Goal: Find specific page/section: Find specific page/section

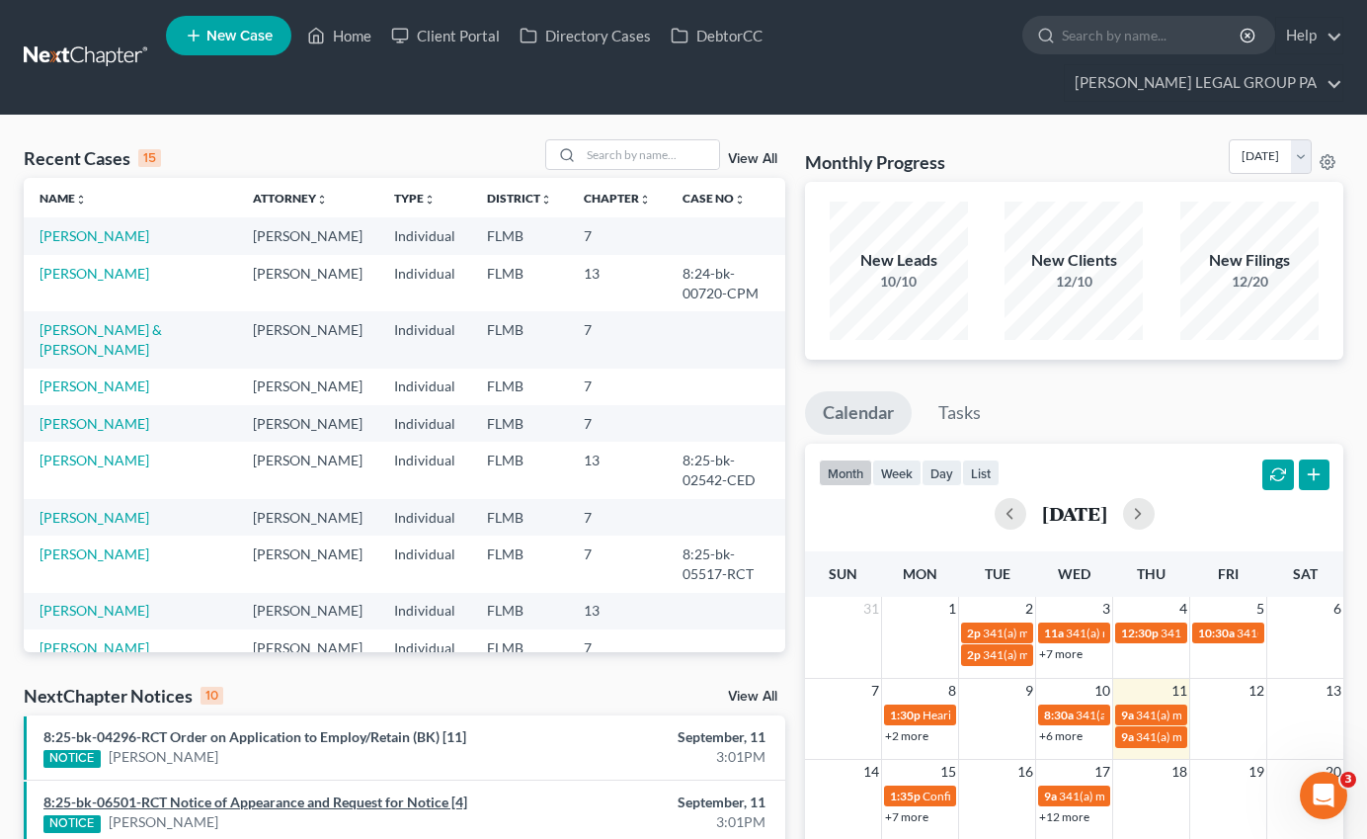
click at [326, 793] on link "8:25-bk-06501-RCT Notice of Appearance and Request for Notice [4]" at bounding box center [255, 801] width 424 height 17
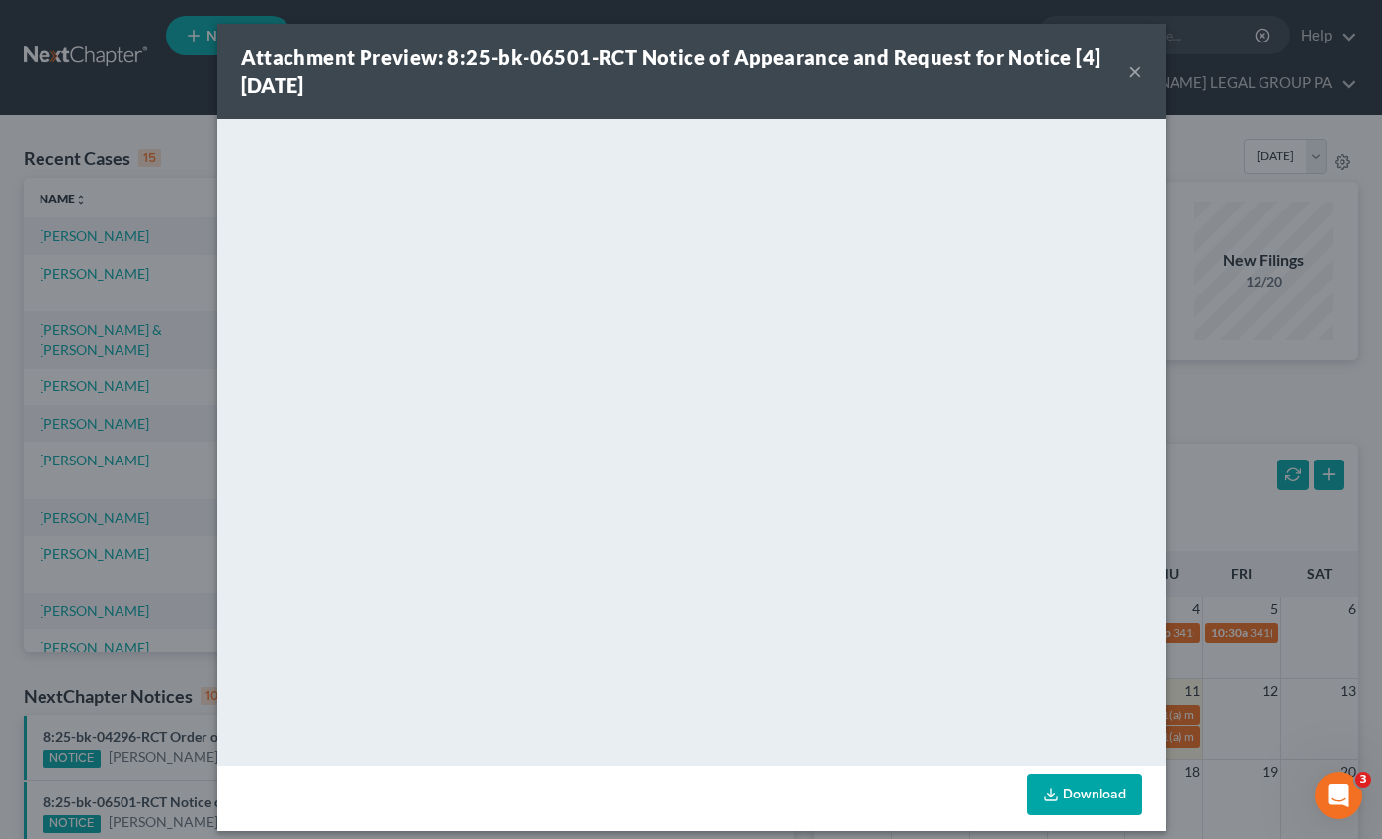
click at [1133, 75] on button "×" at bounding box center [1135, 71] width 14 height 24
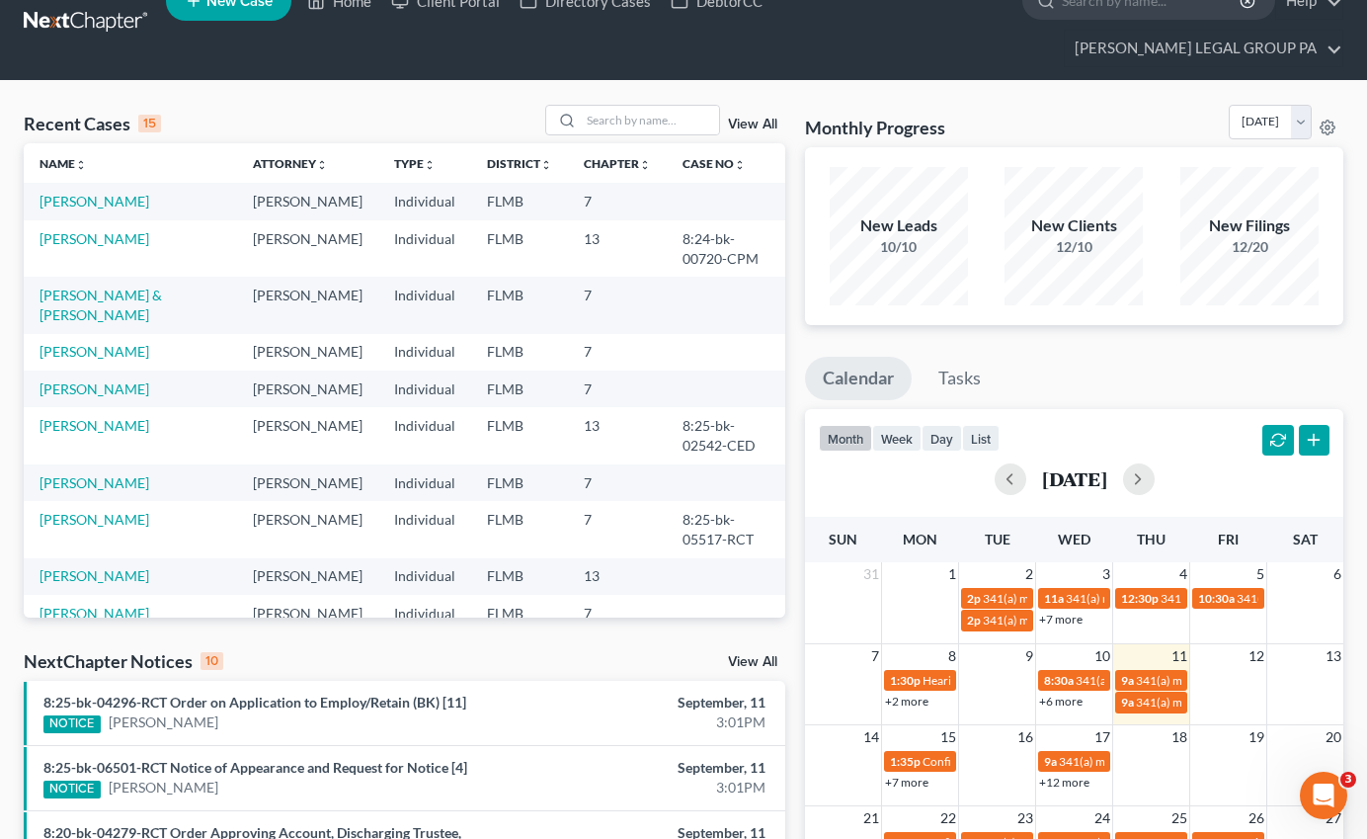
scroll to position [166, 0]
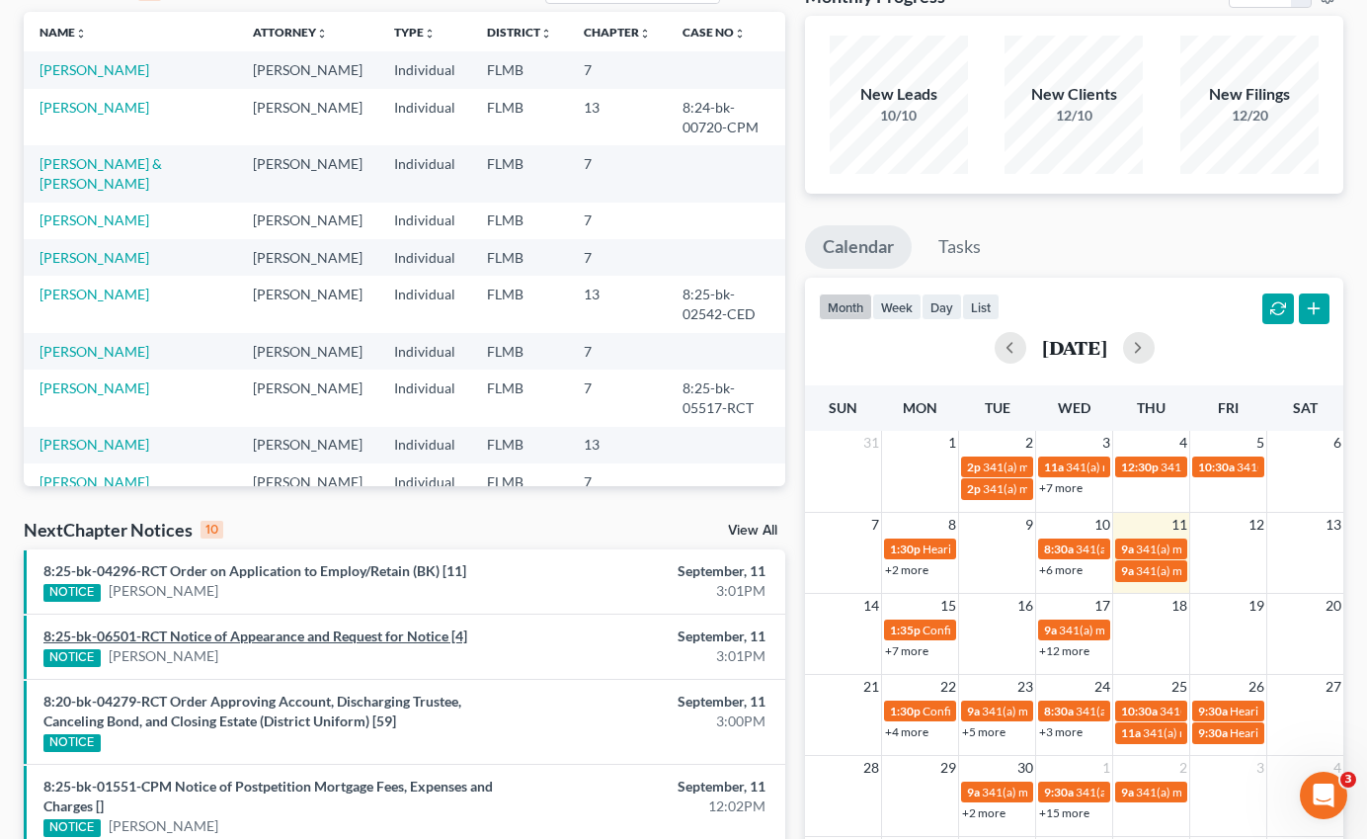
click at [306, 627] on link "8:25-bk-06501-RCT Notice of Appearance and Request for Notice [4]" at bounding box center [255, 635] width 424 height 17
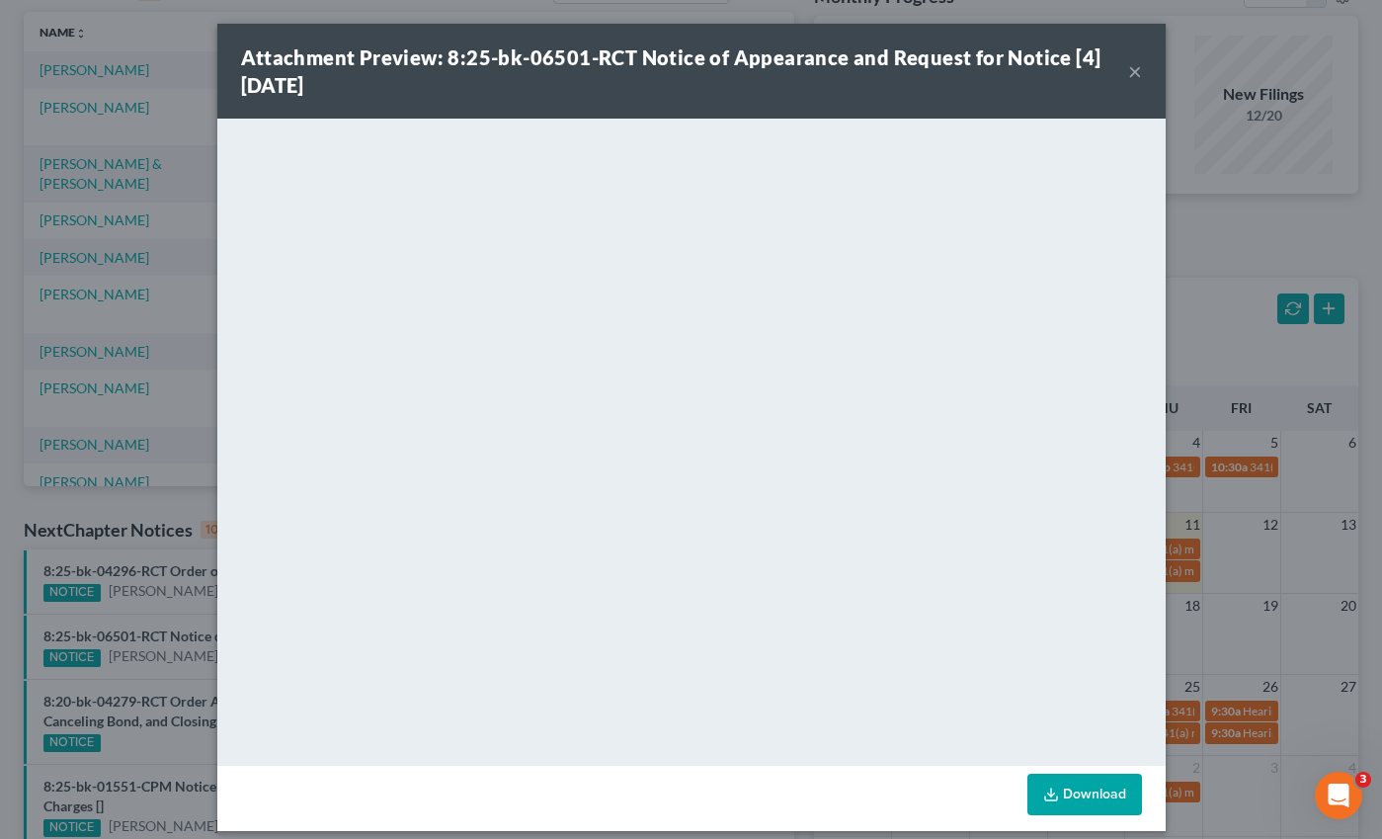
click at [1128, 71] on button "×" at bounding box center [1135, 71] width 14 height 24
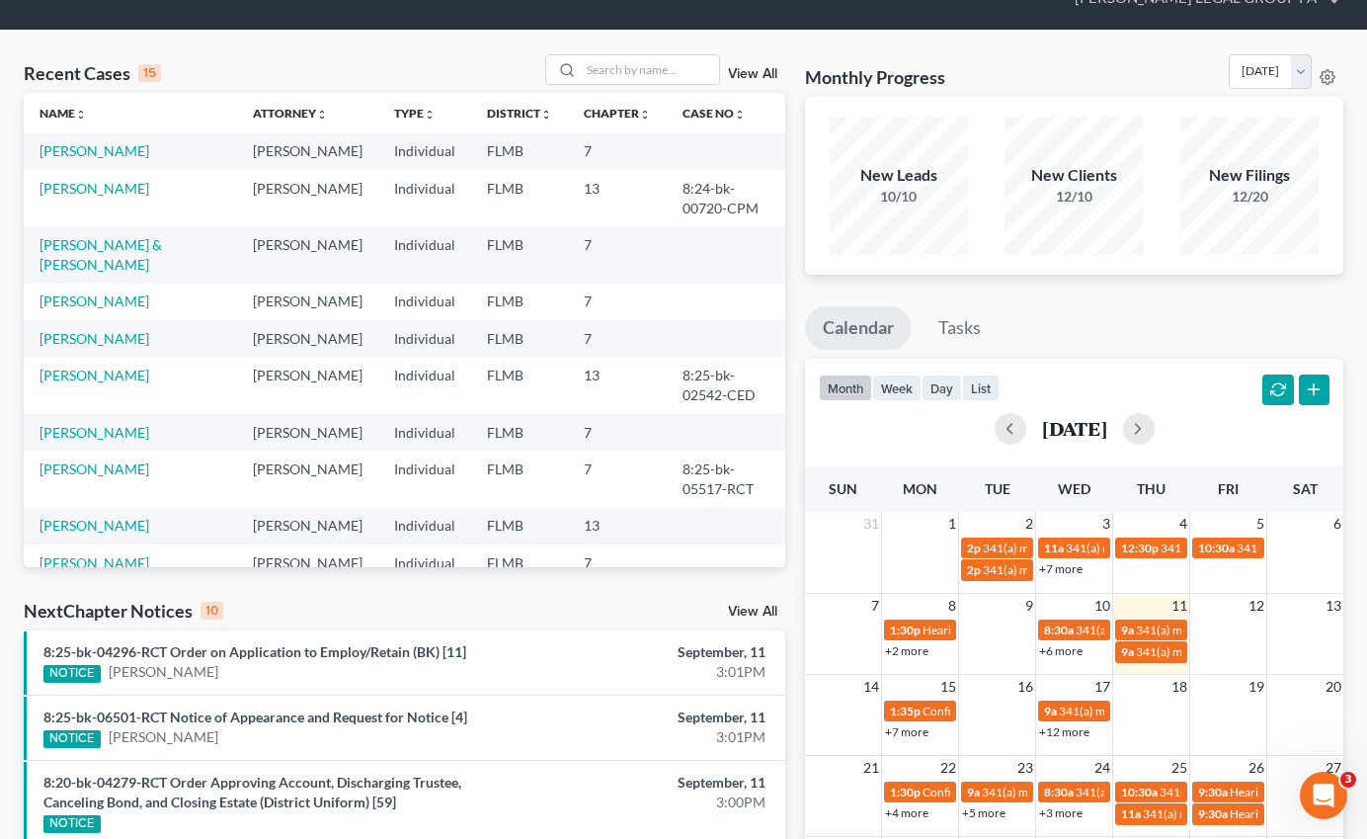
scroll to position [0, 0]
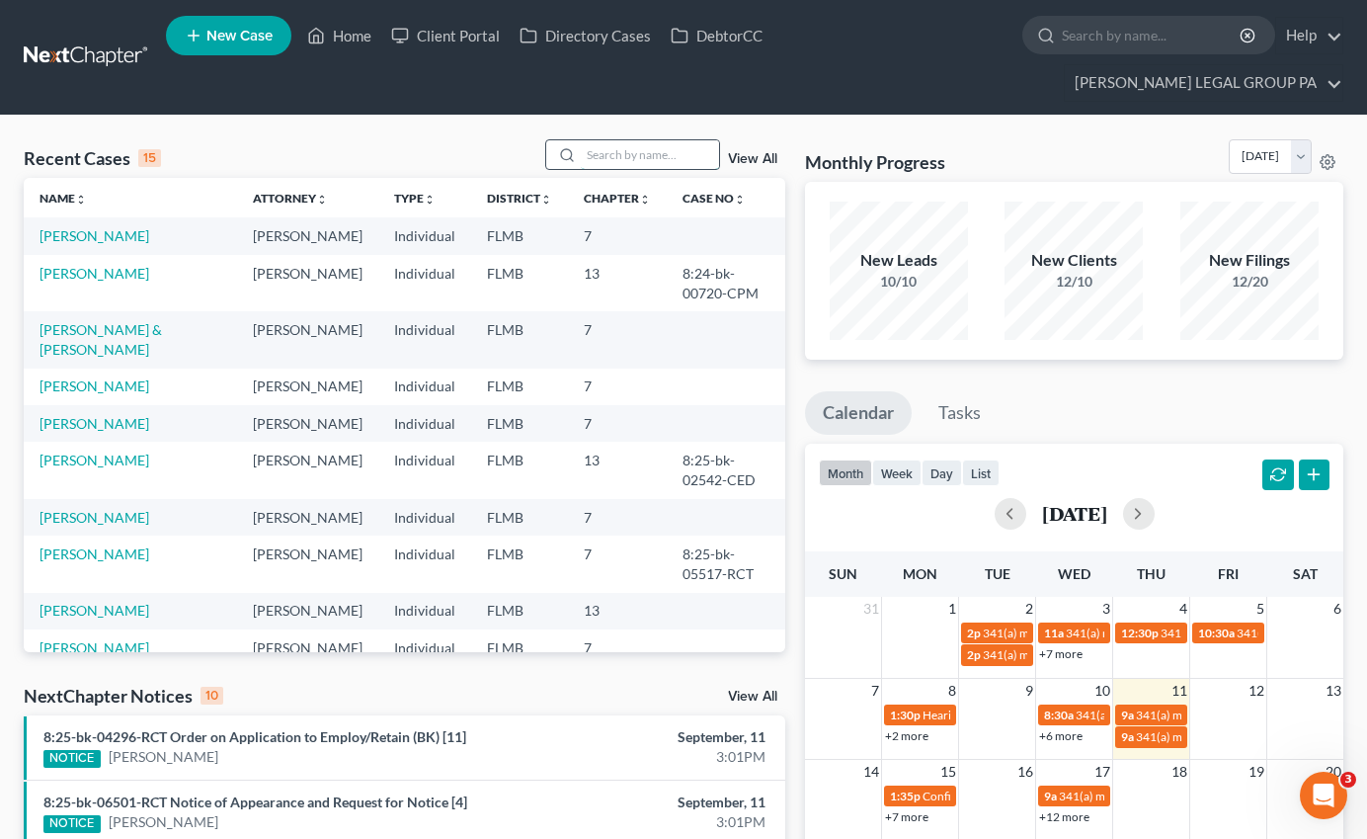
click at [636, 140] on input "search" at bounding box center [650, 154] width 138 height 29
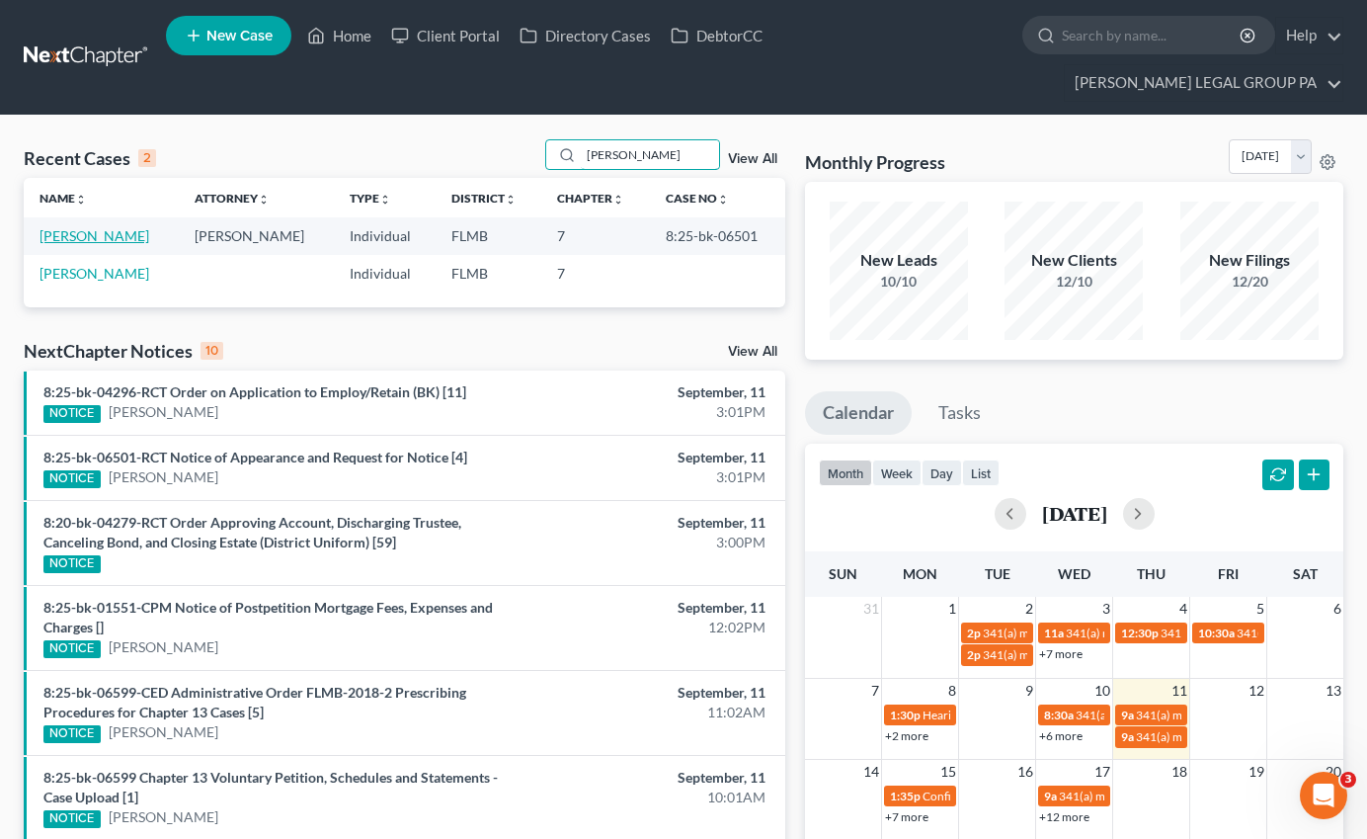
type input "[PERSON_NAME]"
click at [104, 227] on link "[PERSON_NAME]" at bounding box center [95, 235] width 110 height 17
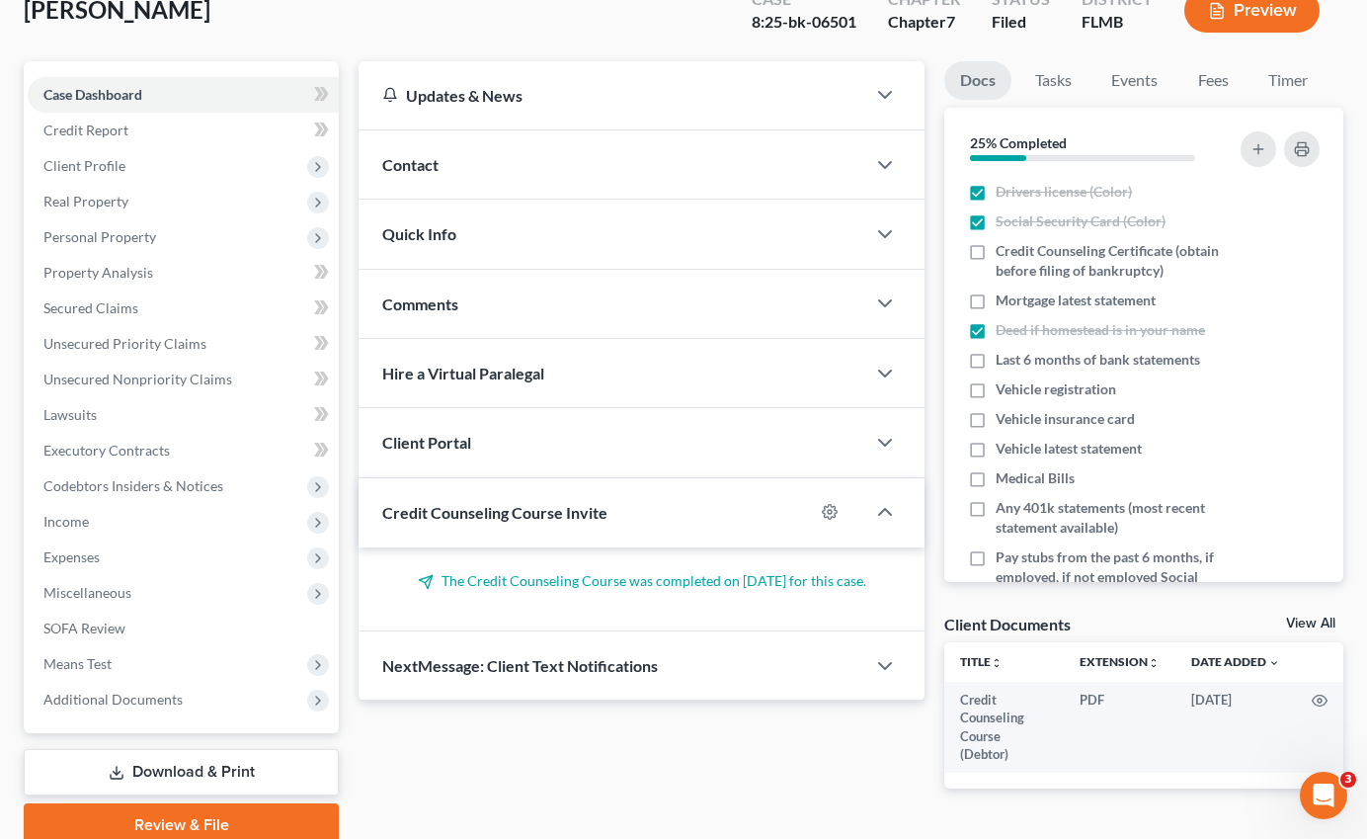
scroll to position [211, 0]
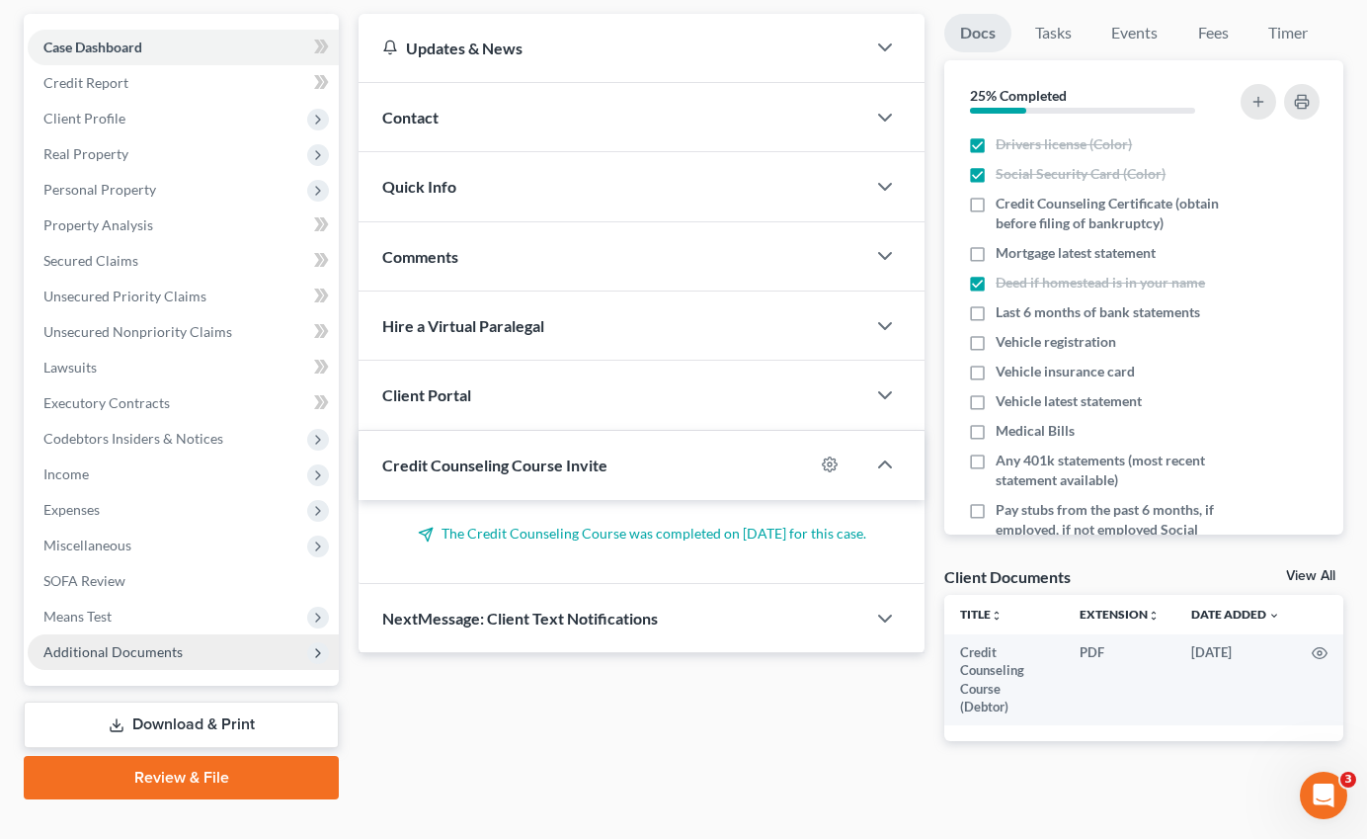
click at [151, 643] on span "Additional Documents" at bounding box center [112, 651] width 139 height 17
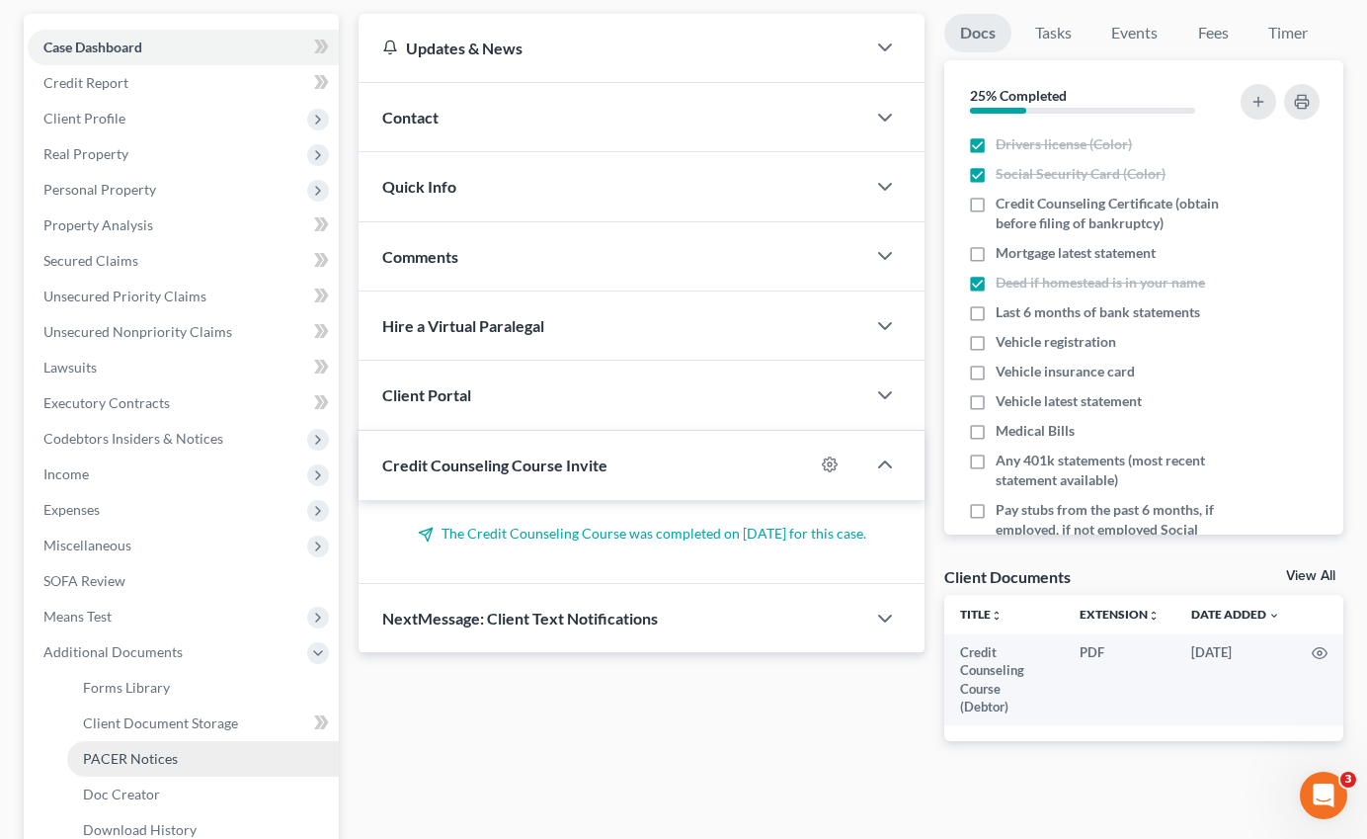
click at [149, 750] on span "PACER Notices" at bounding box center [130, 758] width 95 height 17
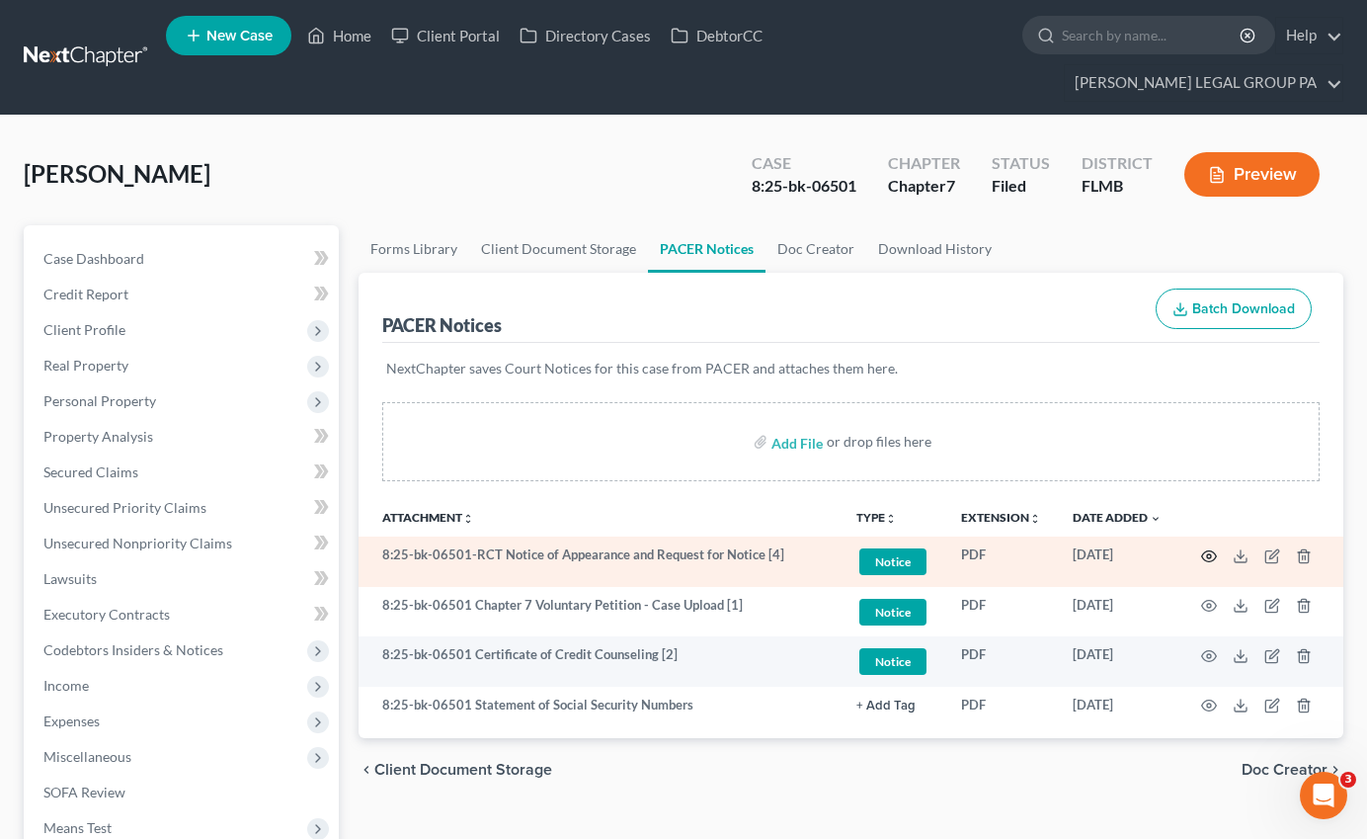
click at [1204, 548] on icon "button" at bounding box center [1209, 556] width 16 height 16
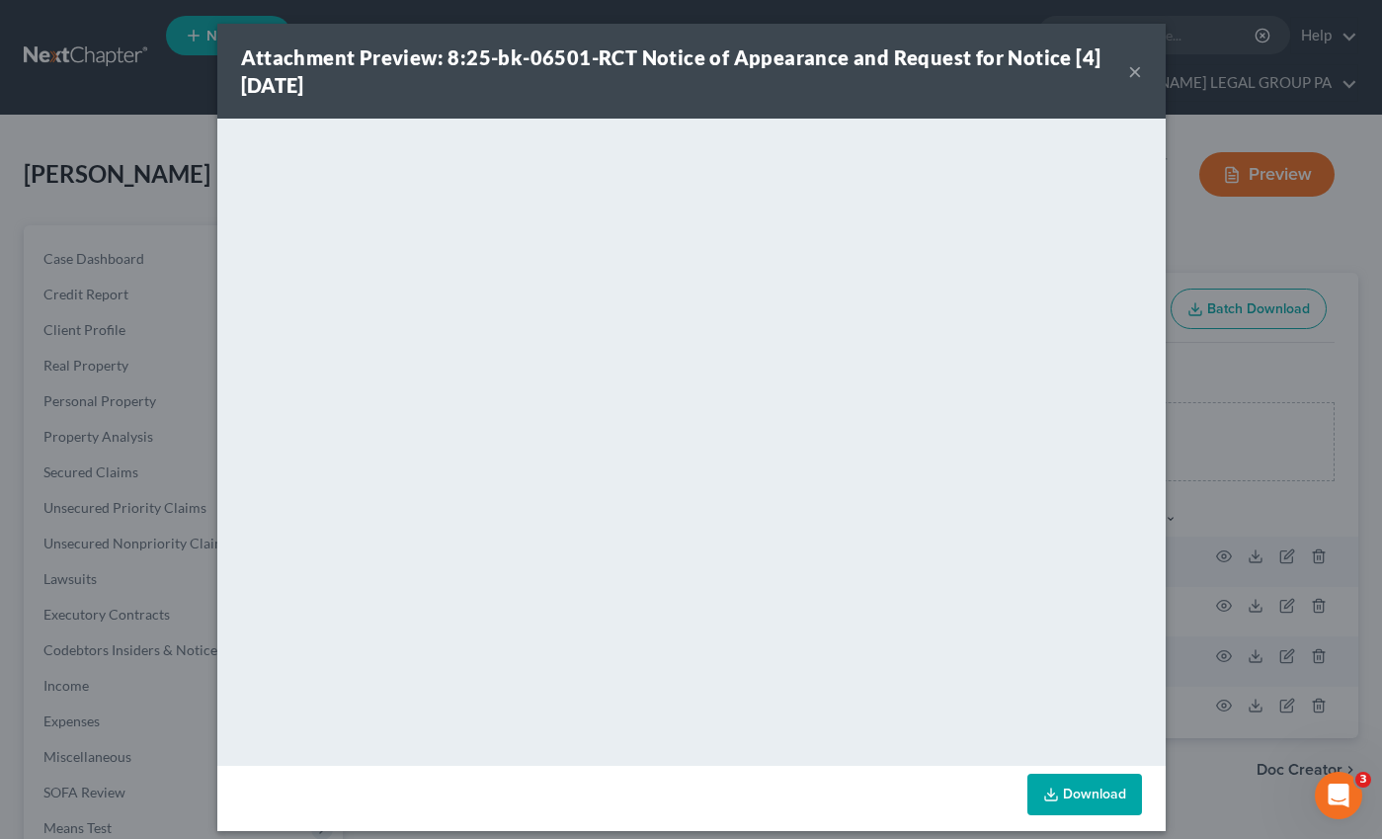
click at [1110, 75] on div "Attachment Preview: 8:25-bk-06501-RCT Notice of Appearance and Request for Noti…" at bounding box center [684, 70] width 887 height 55
click at [1118, 73] on div "Attachment Preview: 8:25-bk-06501-RCT Notice of Appearance and Request for Noti…" at bounding box center [684, 70] width 887 height 55
click at [1128, 72] on button "×" at bounding box center [1135, 71] width 14 height 24
